Goal: Information Seeking & Learning: Learn about a topic

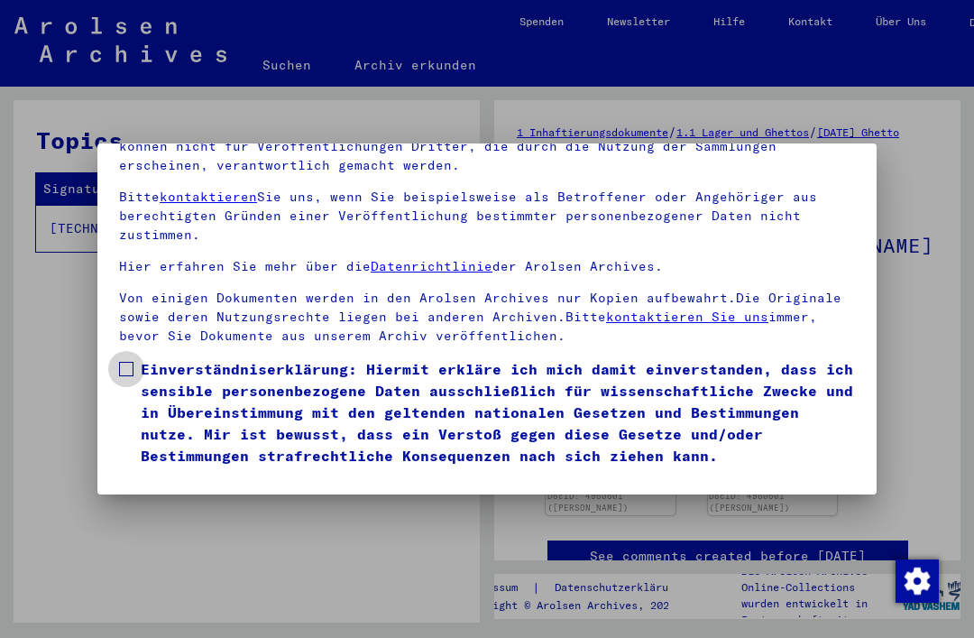
scroll to position [191, 0]
click at [154, 475] on button "Ich stimme zu" at bounding box center [187, 492] width 136 height 34
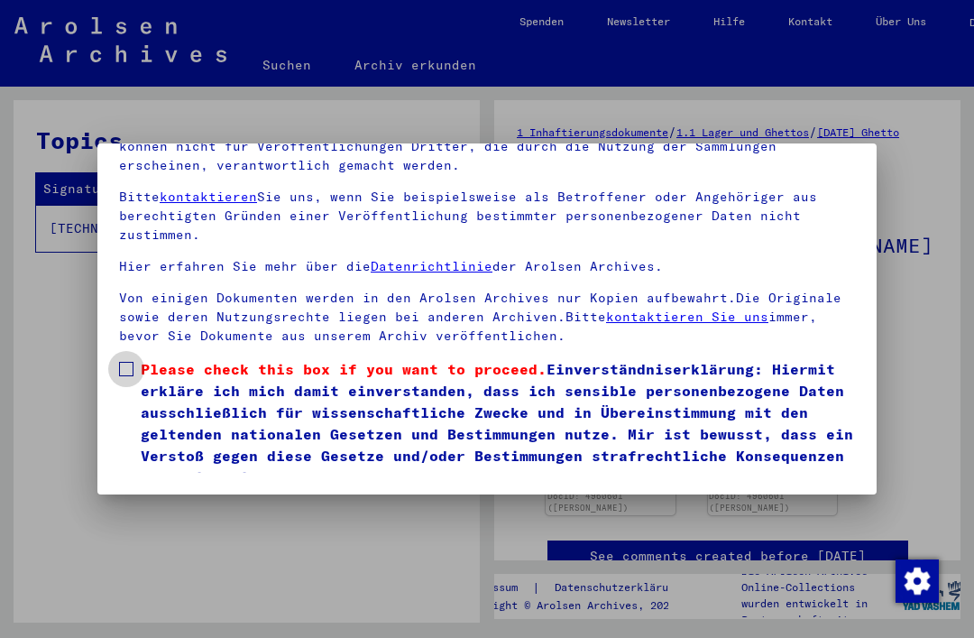
click at [142, 360] on span "Please check this box if you want to proceed." at bounding box center [344, 369] width 406 height 18
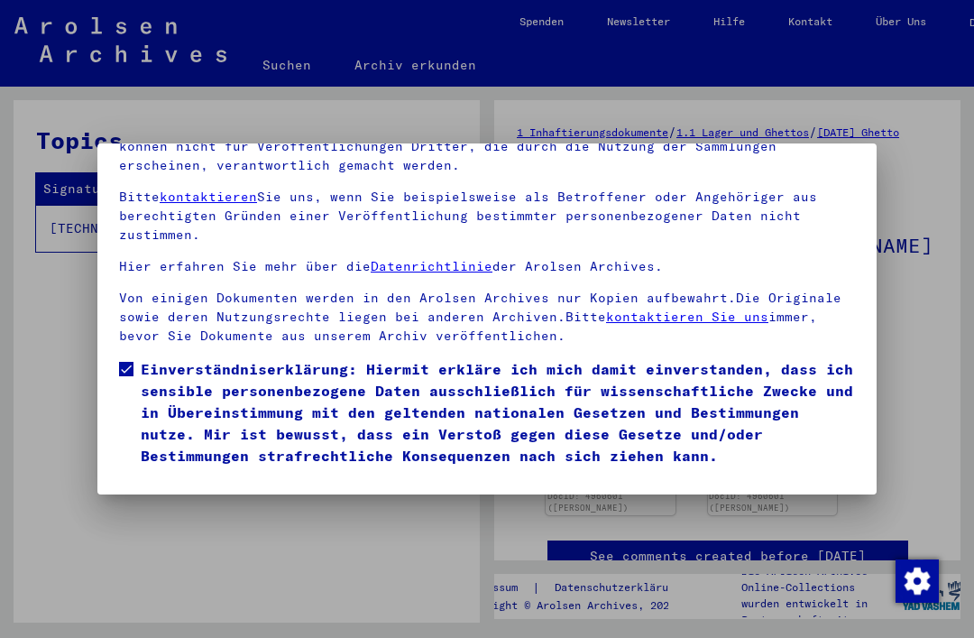
click at [162, 475] on button "Ich stimme zu" at bounding box center [187, 492] width 136 height 34
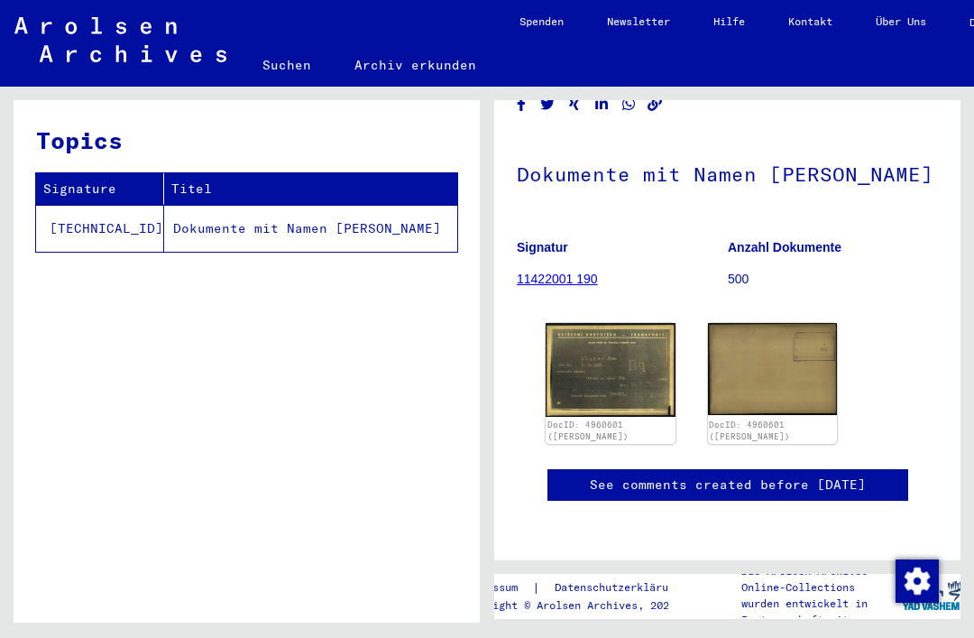
scroll to position [162, 0]
click at [646, 323] on img at bounding box center [611, 370] width 130 height 94
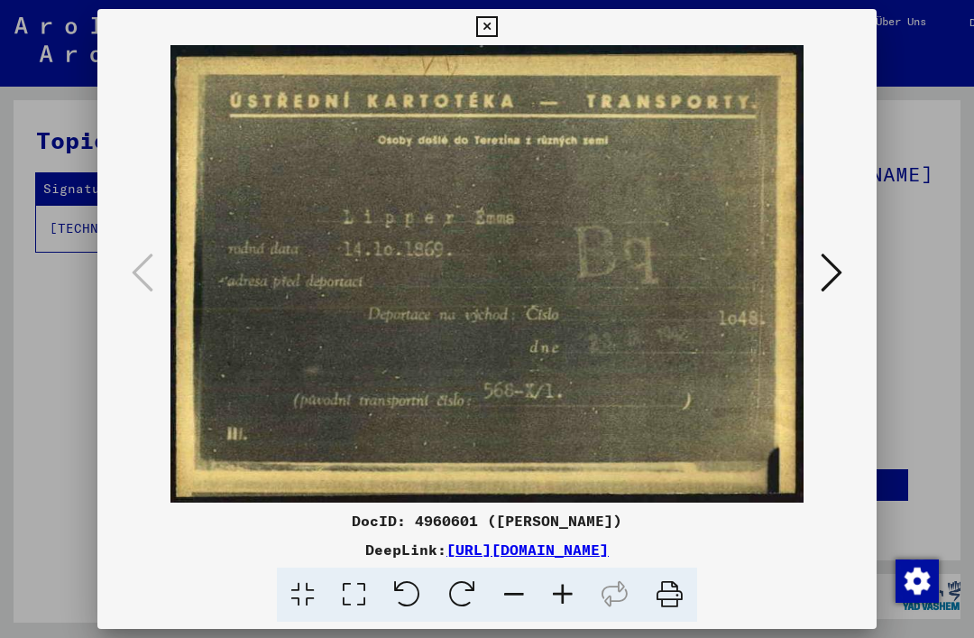
click at [829, 255] on icon at bounding box center [832, 272] width 22 height 43
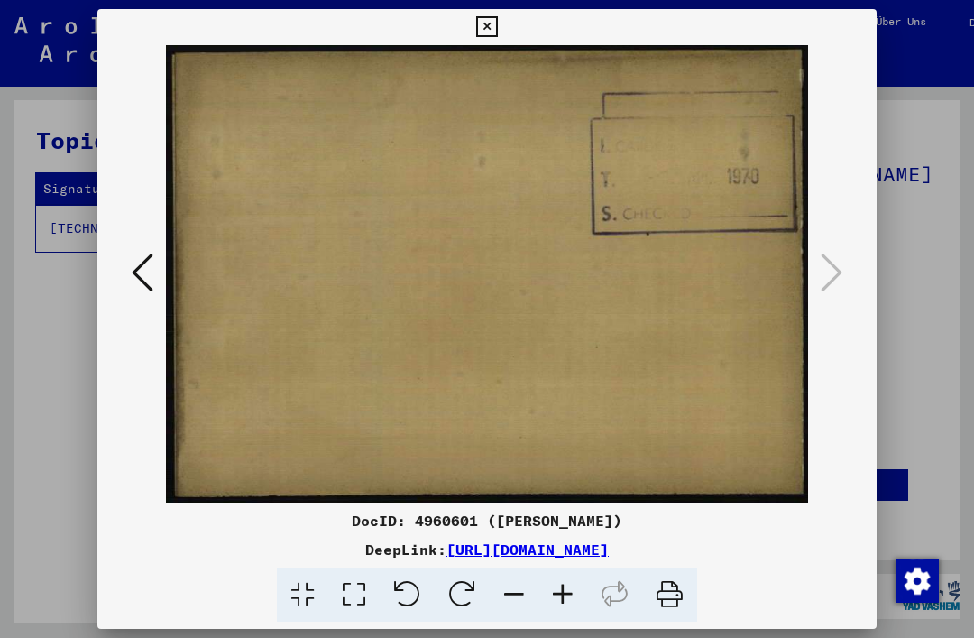
click at [150, 275] on icon at bounding box center [143, 272] width 22 height 43
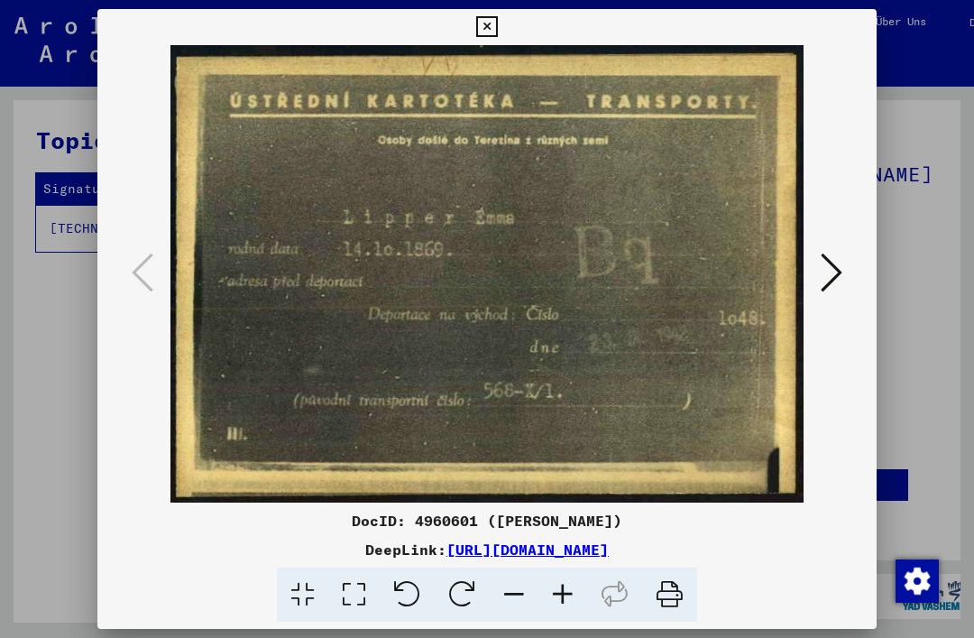
click at [971, 149] on div at bounding box center [487, 319] width 974 height 638
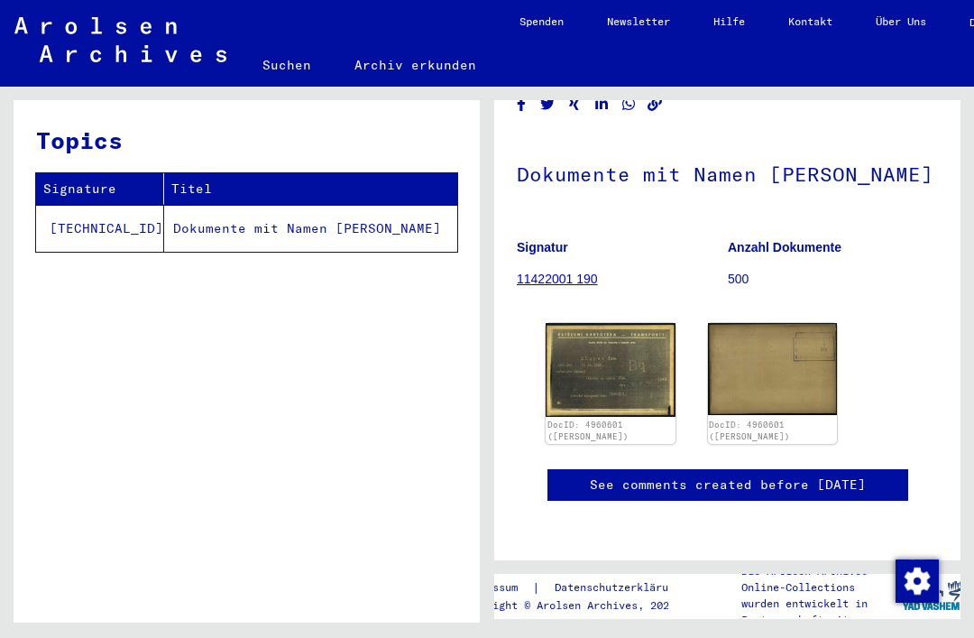
click at [632, 323] on img at bounding box center [611, 370] width 130 height 94
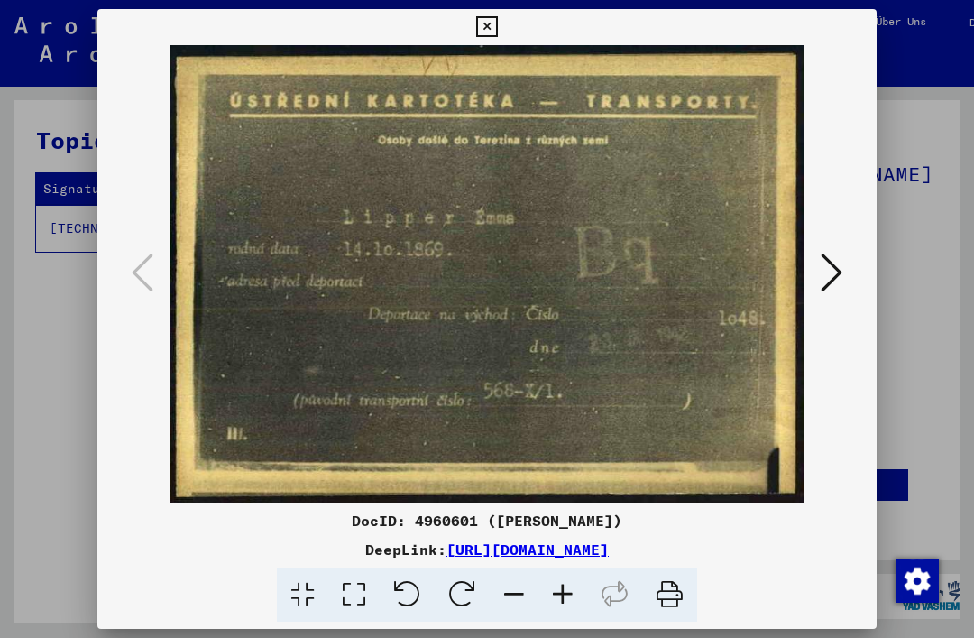
click at [910, 303] on div at bounding box center [487, 319] width 974 height 638
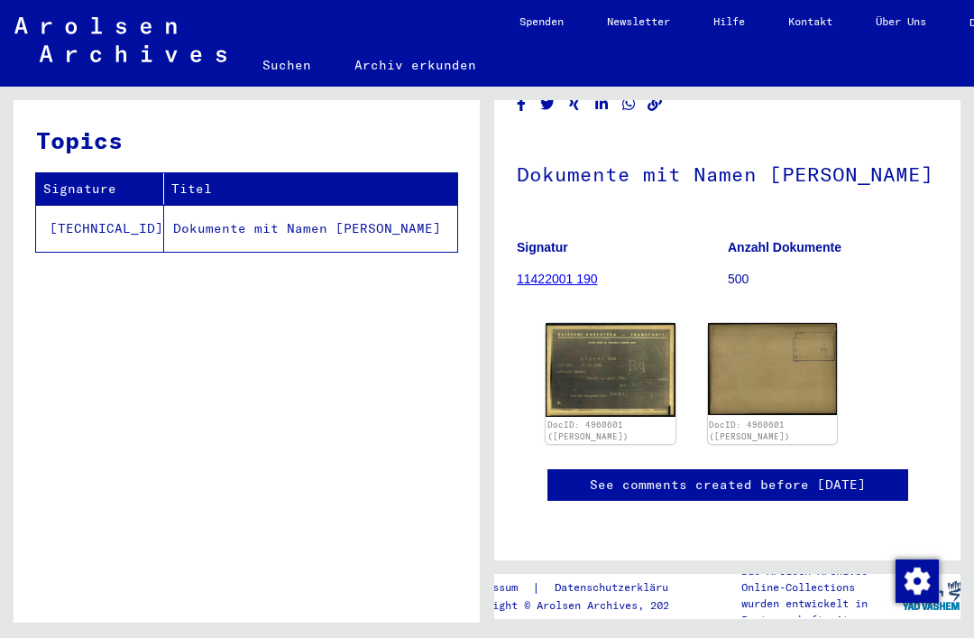
click at [629, 324] on img at bounding box center [611, 370] width 130 height 94
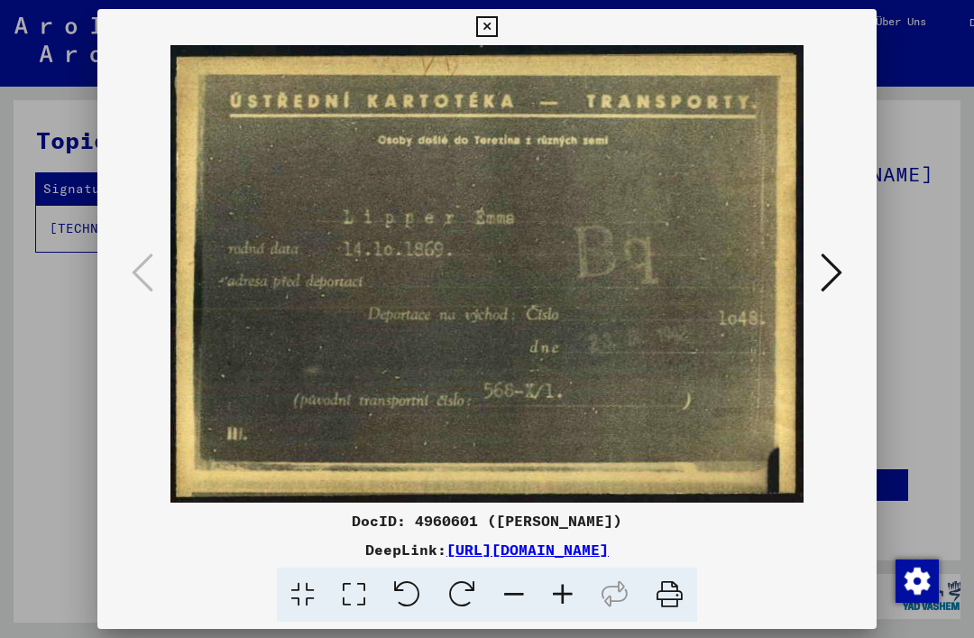
click at [943, 369] on div at bounding box center [487, 319] width 974 height 638
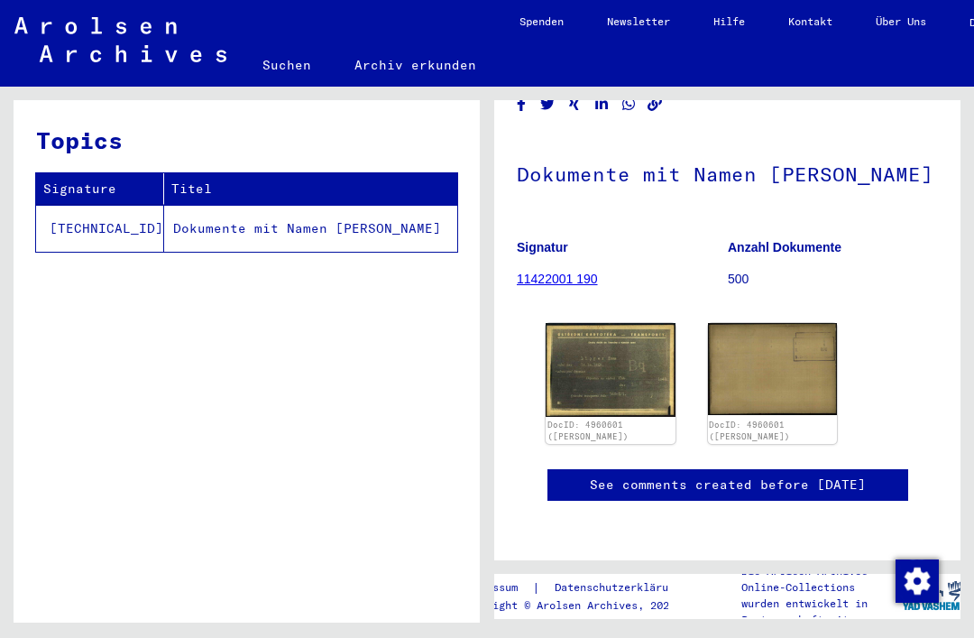
click at [791, 326] on img at bounding box center [773, 369] width 130 height 92
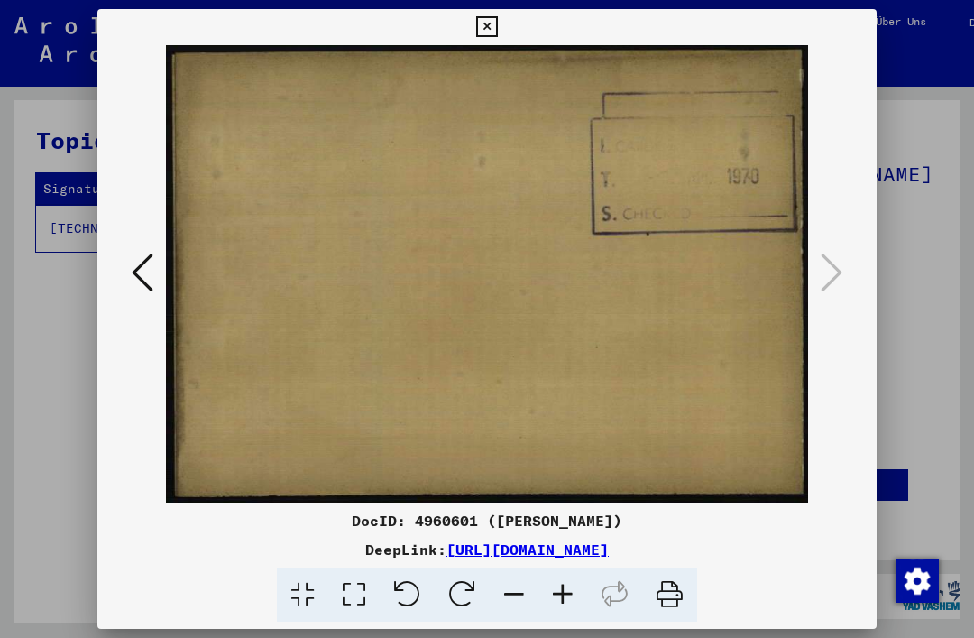
click at [932, 196] on div at bounding box center [487, 319] width 974 height 638
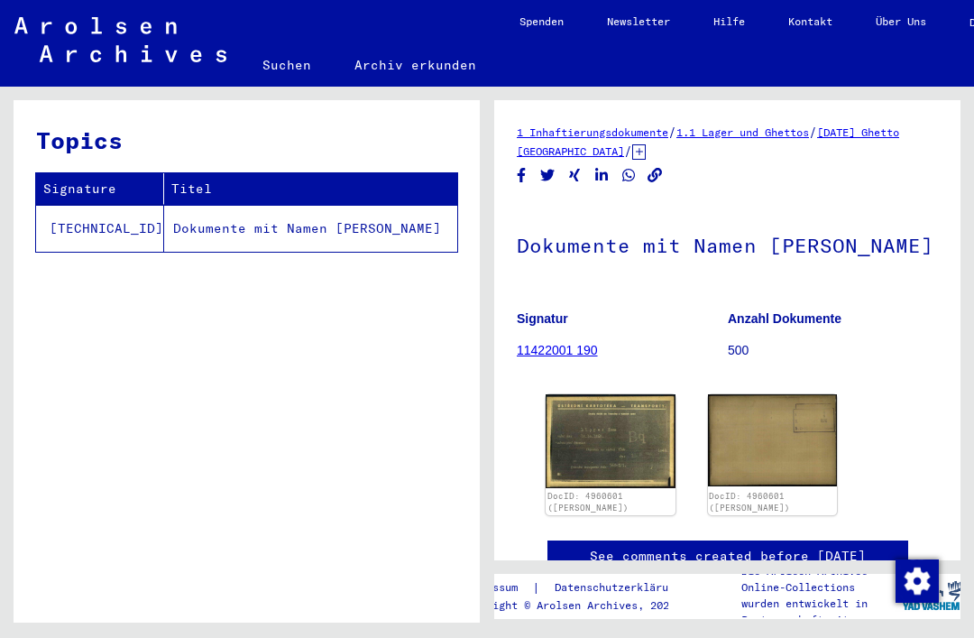
scroll to position [0, 0]
